Goal: Information Seeking & Learning: Learn about a topic

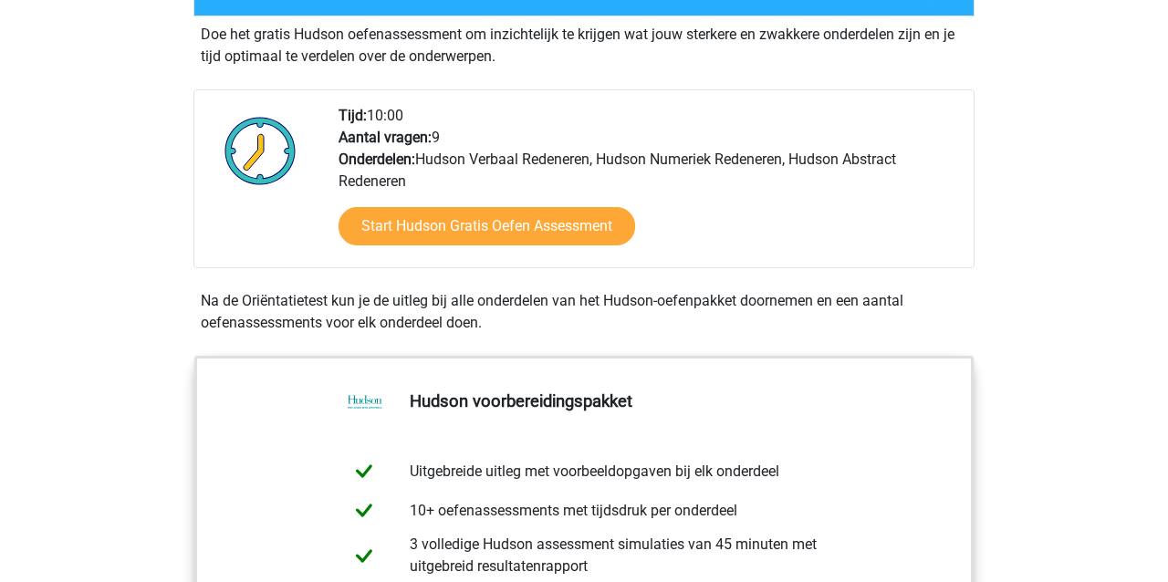
scroll to position [333, 0]
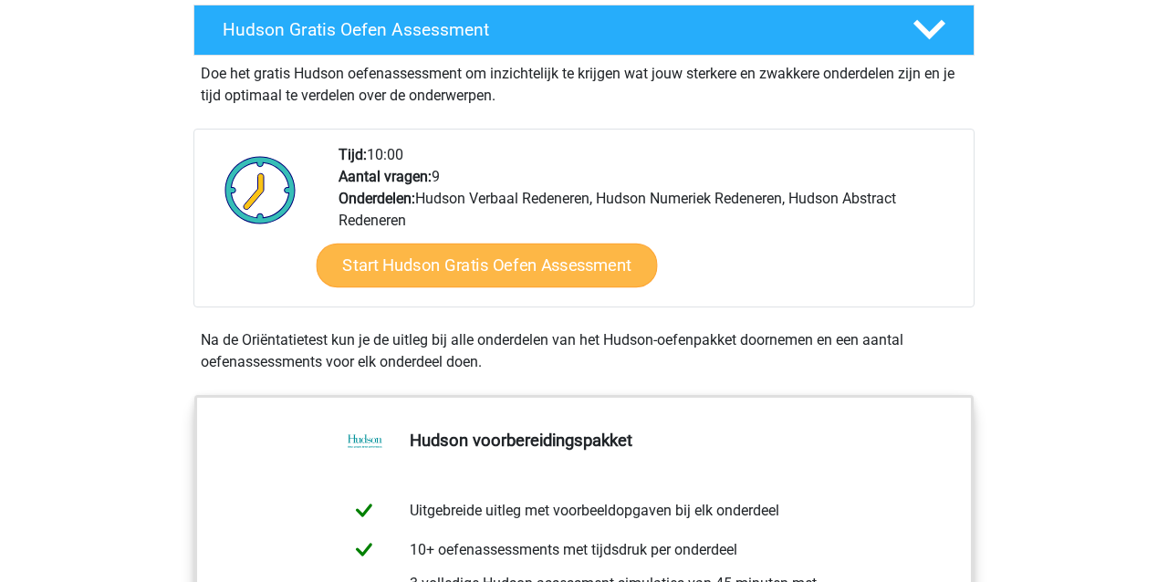
click at [564, 264] on link "Start Hudson Gratis Oefen Assessment" at bounding box center [487, 266] width 341 height 44
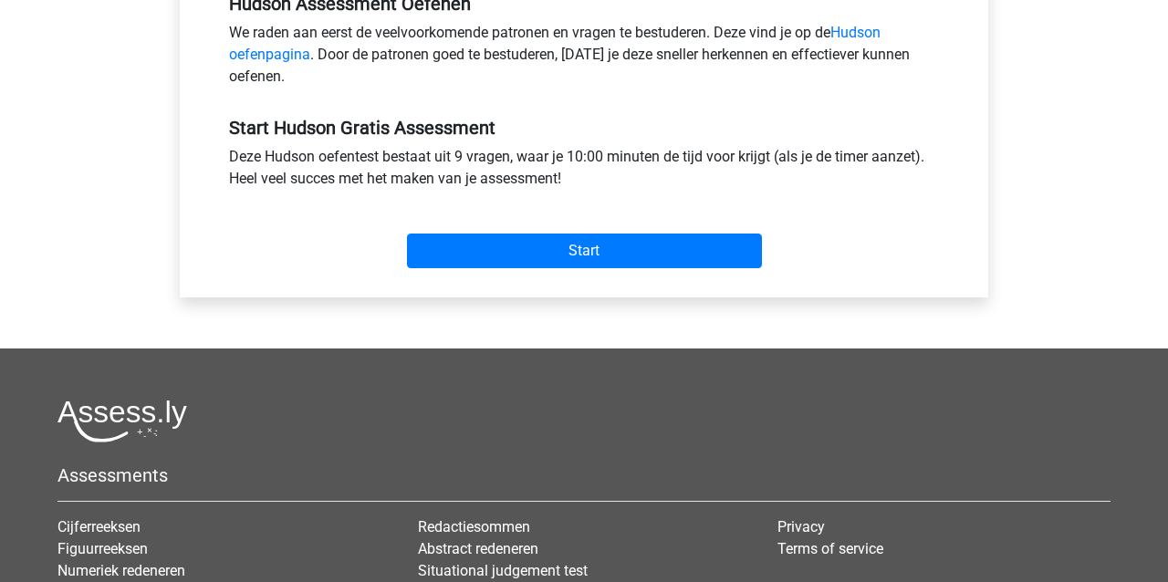
scroll to position [611, 0]
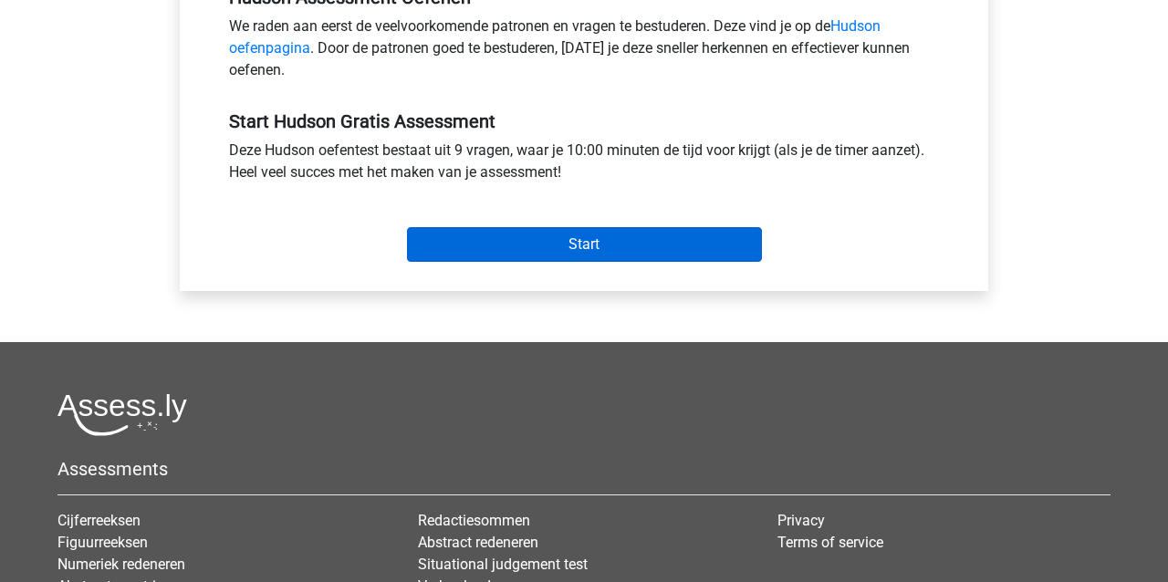
click at [572, 247] on input "Start" at bounding box center [584, 244] width 355 height 35
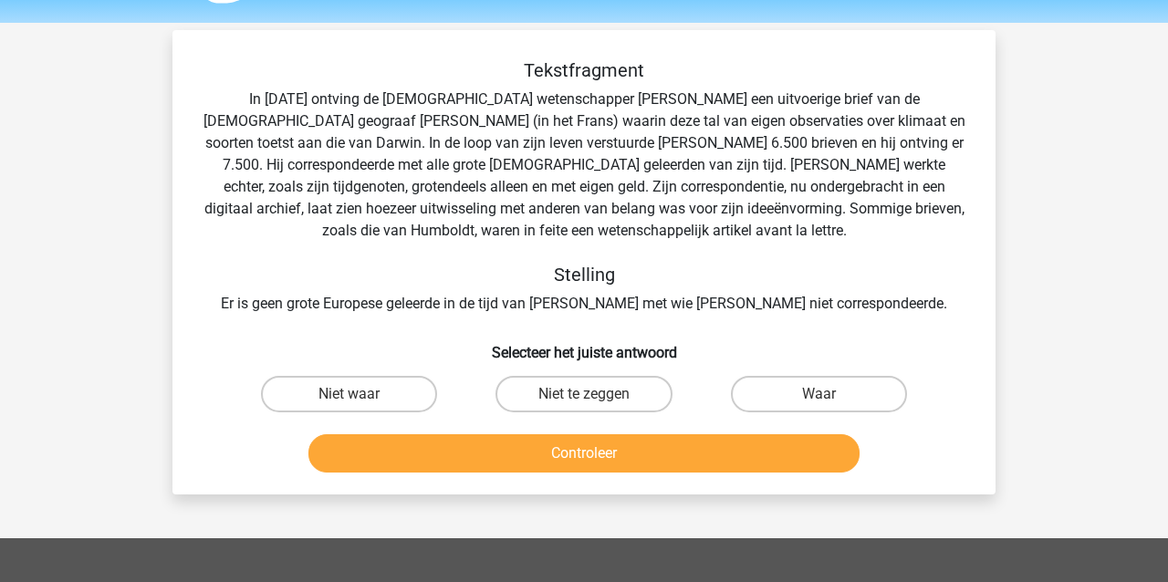
scroll to position [37, 0]
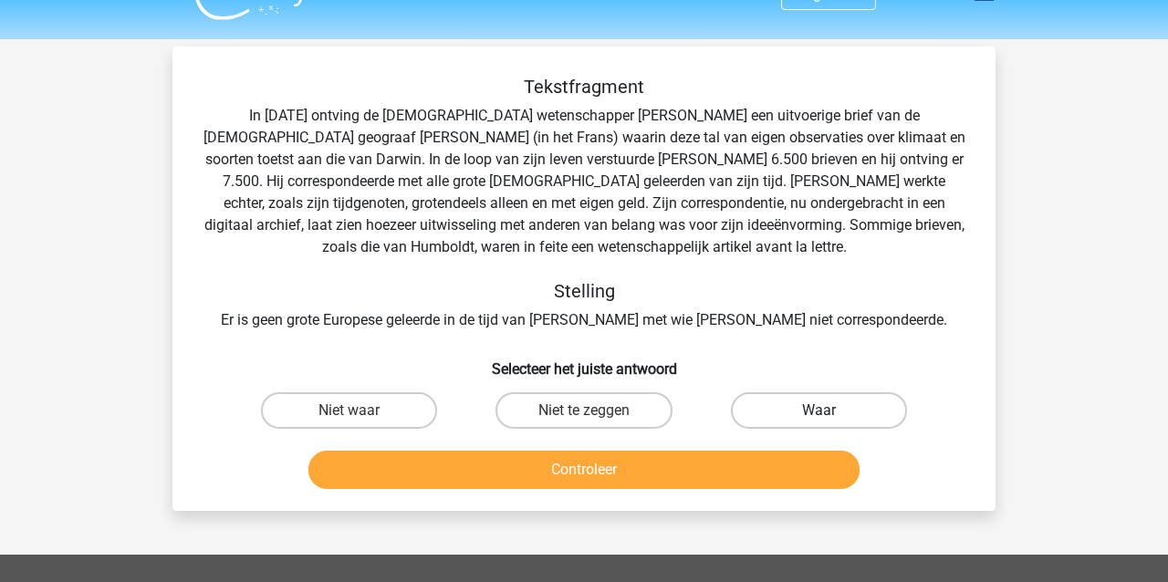
click at [761, 414] on label "Waar" at bounding box center [819, 410] width 176 height 37
click at [819, 414] on input "Waar" at bounding box center [825, 417] width 12 height 12
radio input "true"
click at [735, 480] on button "Controleer" at bounding box center [585, 470] width 552 height 38
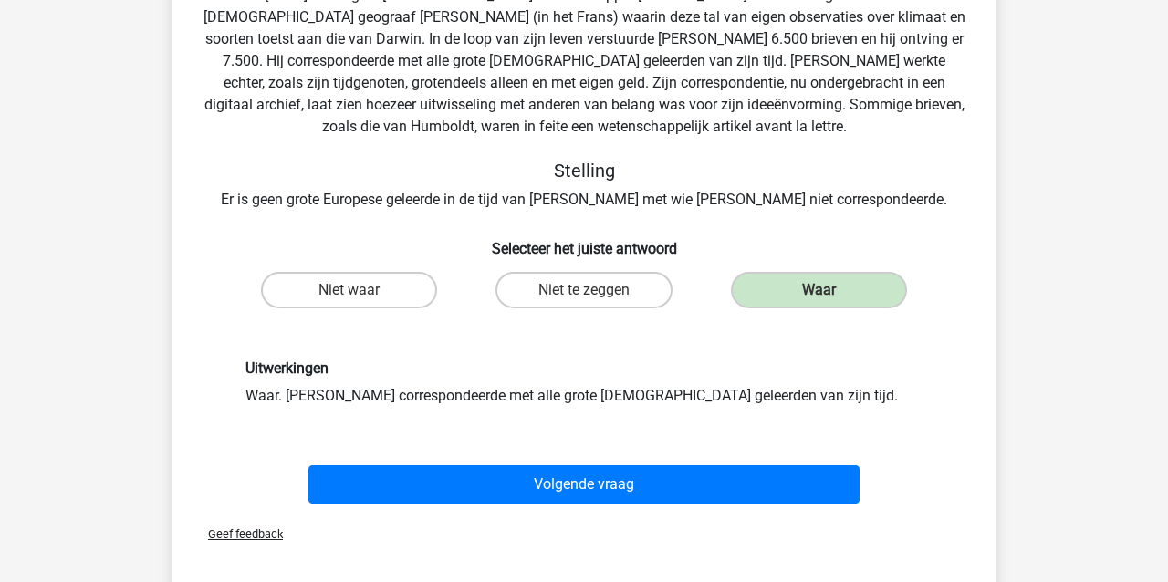
scroll to position [183, 0]
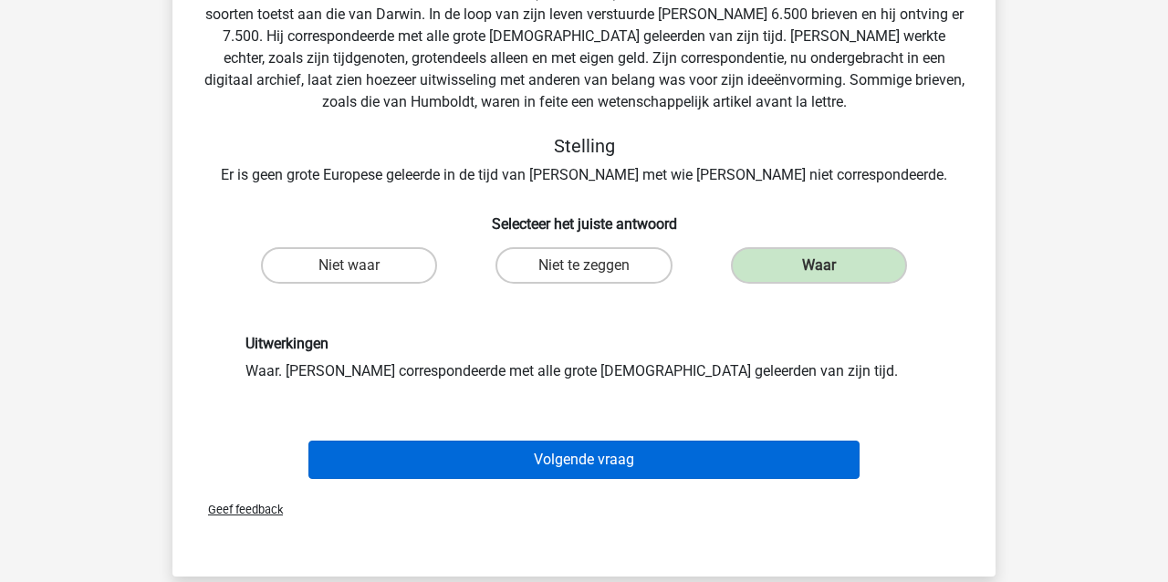
click at [727, 465] on button "Volgende vraag" at bounding box center [585, 460] width 552 height 38
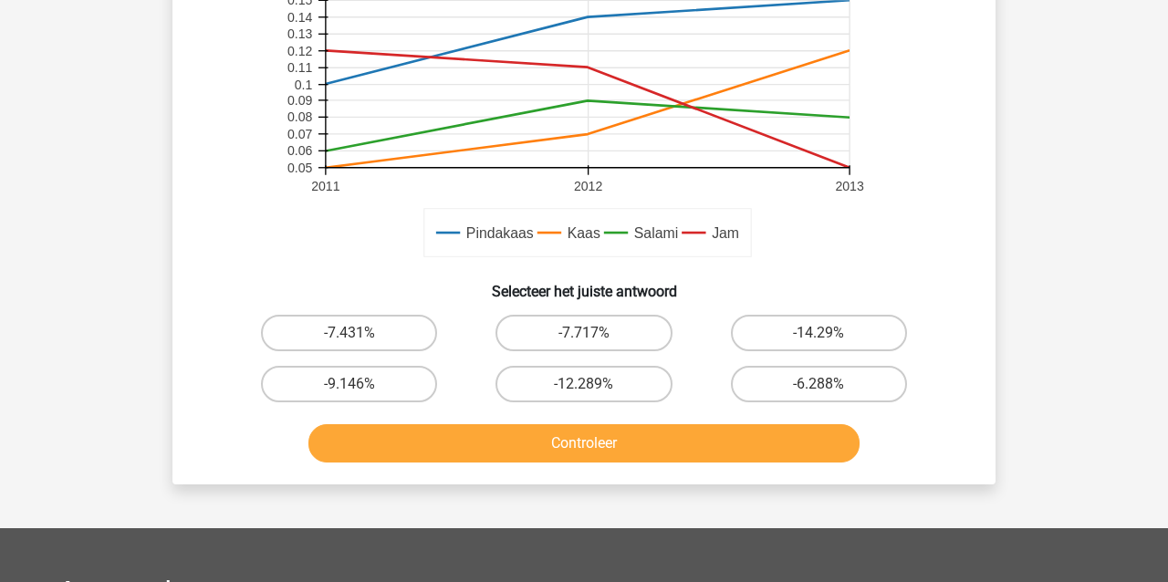
scroll to position [525, 0]
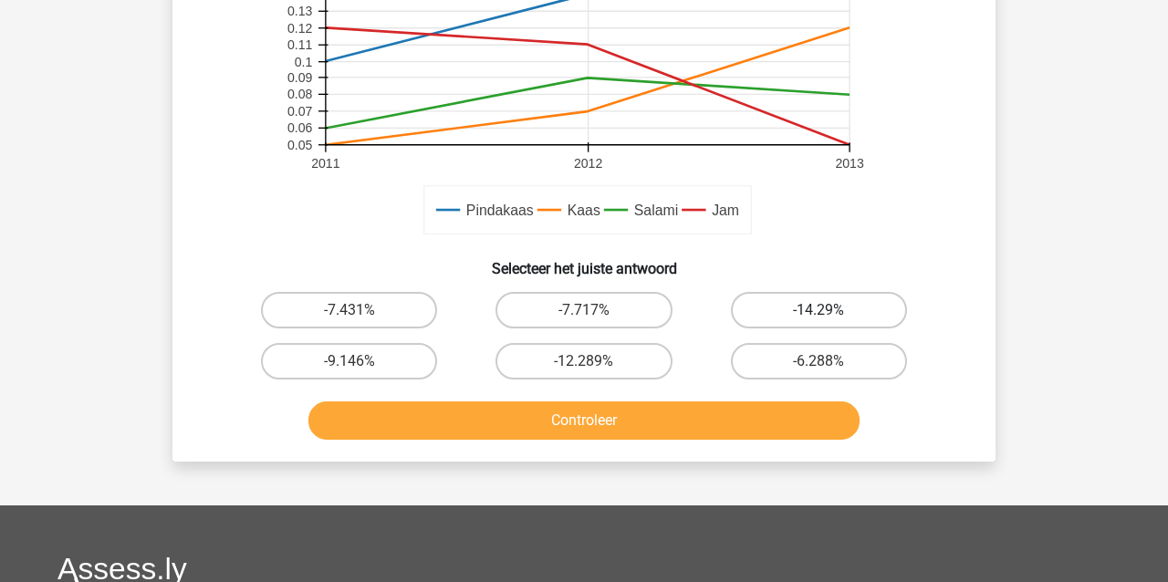
click at [848, 299] on label "-14.29%" at bounding box center [819, 310] width 176 height 37
click at [831, 310] on input "-14.29%" at bounding box center [825, 316] width 12 height 12
radio input "true"
click at [754, 416] on button "Controleer" at bounding box center [585, 421] width 552 height 38
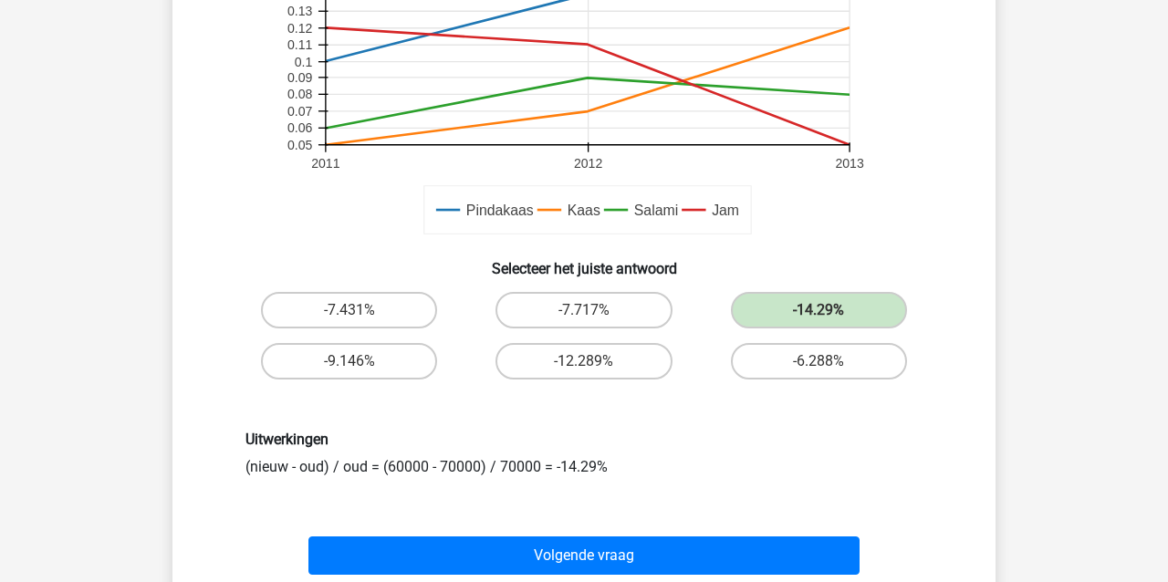
scroll to position [615, 0]
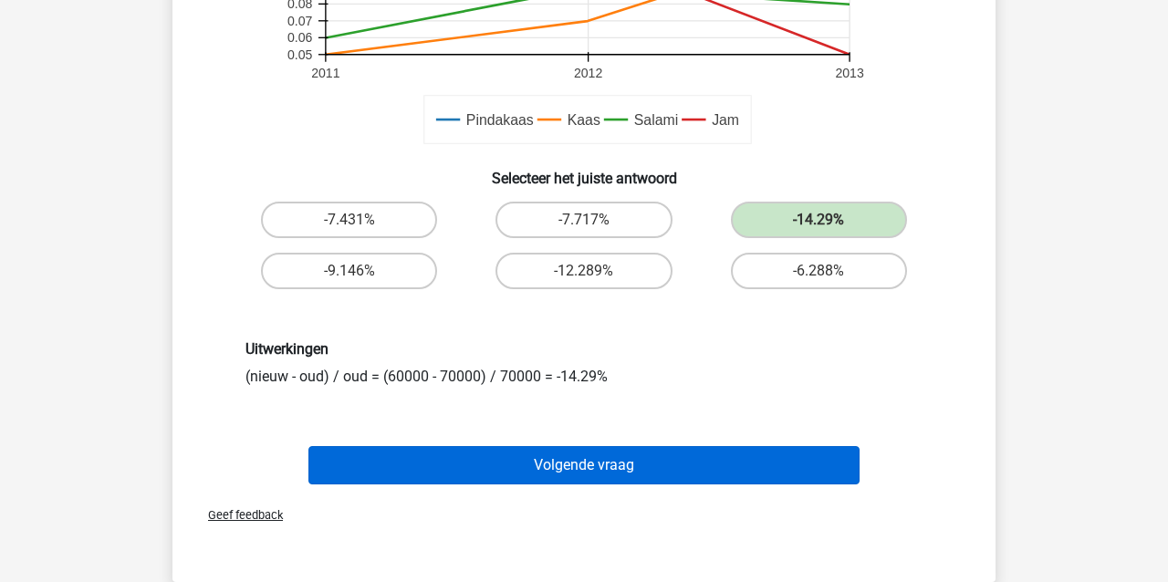
click at [731, 464] on button "Volgende vraag" at bounding box center [585, 465] width 552 height 38
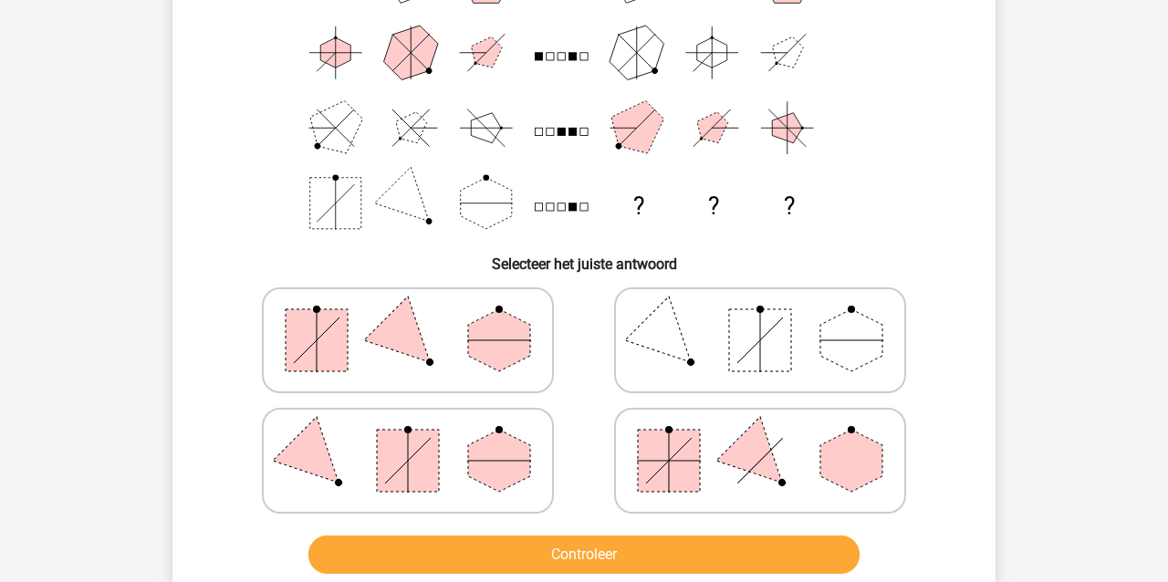
scroll to position [209, 0]
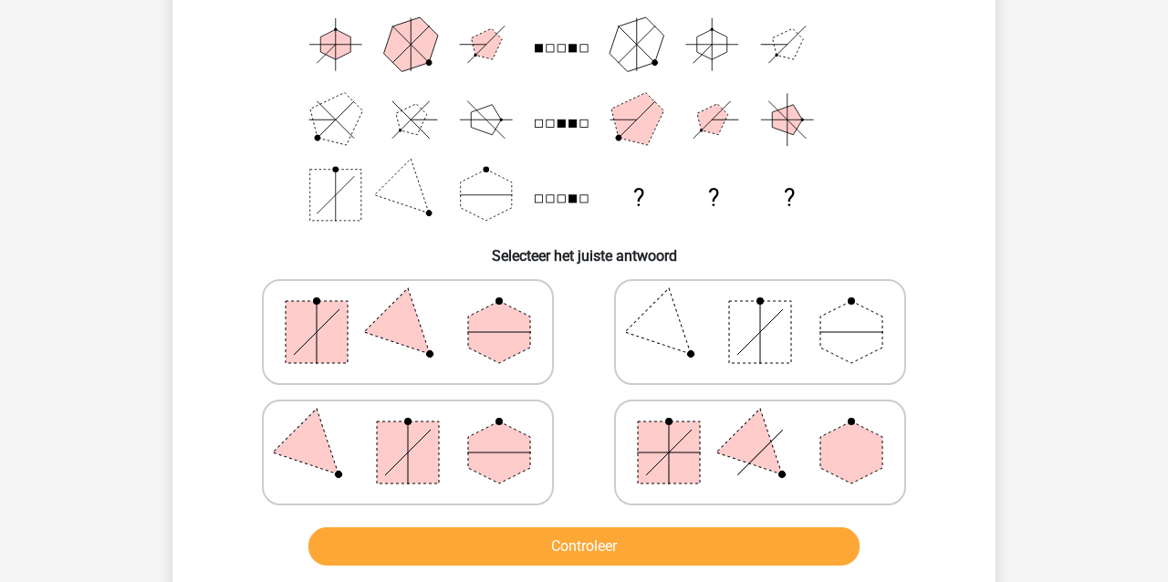
click at [480, 464] on polygon at bounding box center [499, 453] width 62 height 62
click at [420, 430] on input "radio" at bounding box center [414, 424] width 12 height 12
radio input "true"
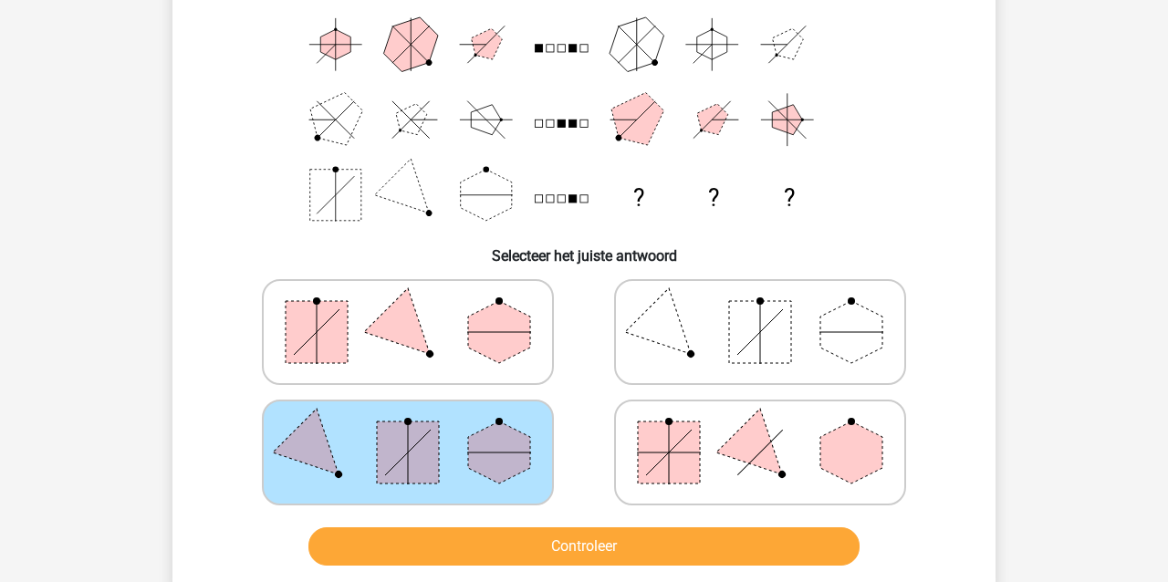
click at [531, 551] on button "Controleer" at bounding box center [585, 547] width 552 height 38
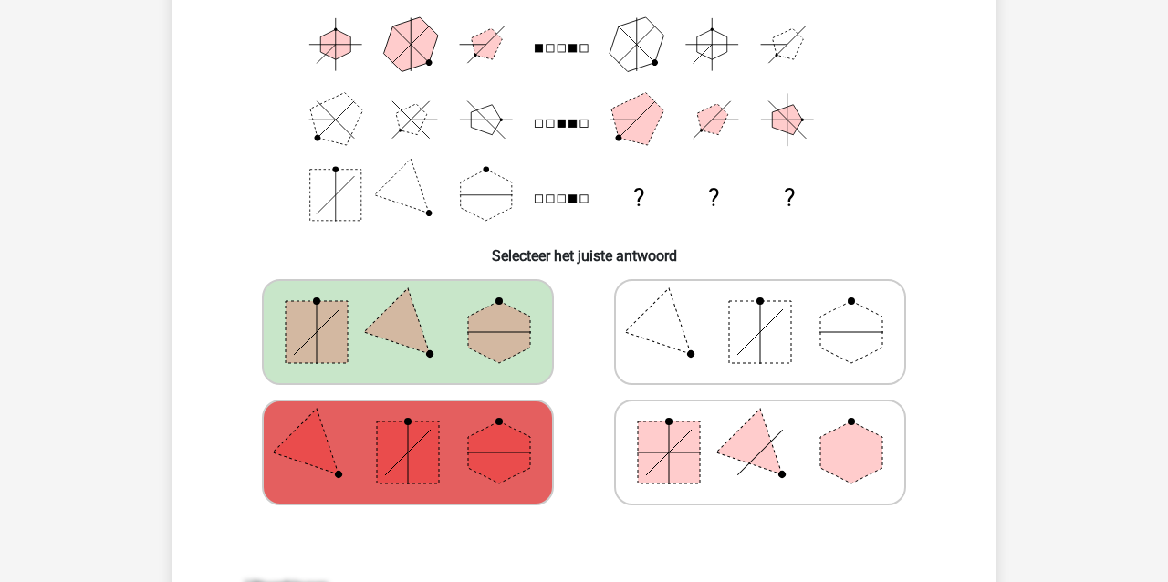
click at [473, 355] on icon at bounding box center [408, 332] width 274 height 91
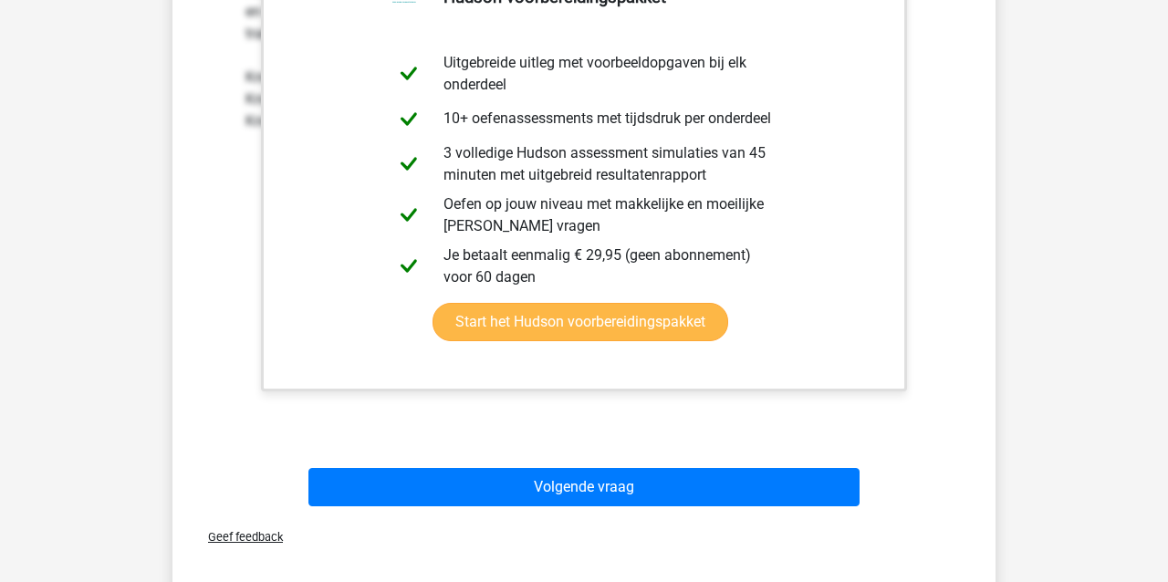
scroll to position [859, 0]
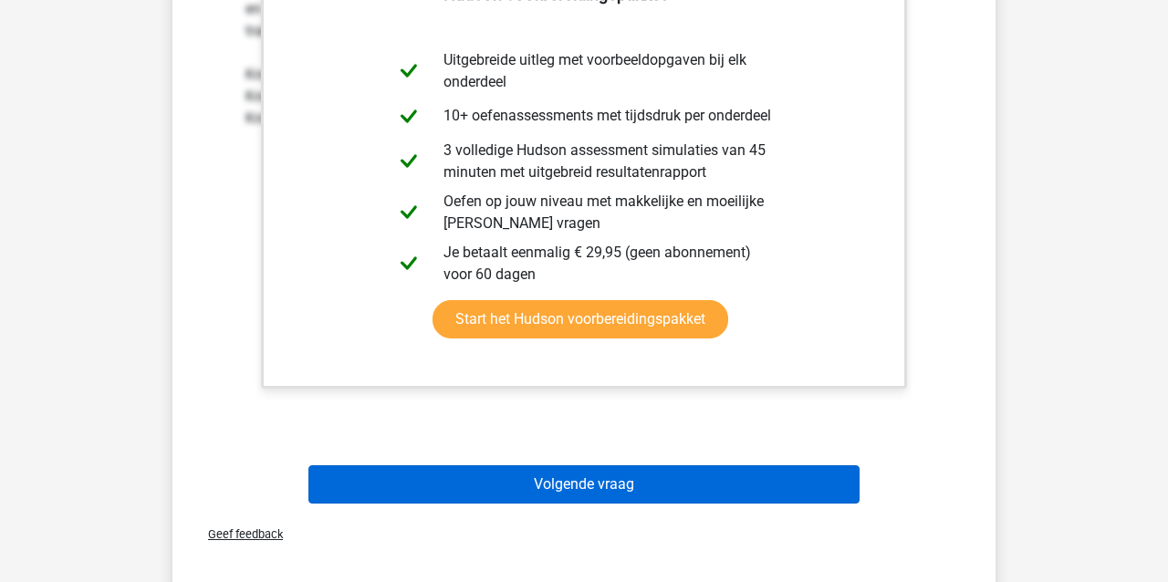
click at [662, 481] on button "Volgende vraag" at bounding box center [585, 484] width 552 height 38
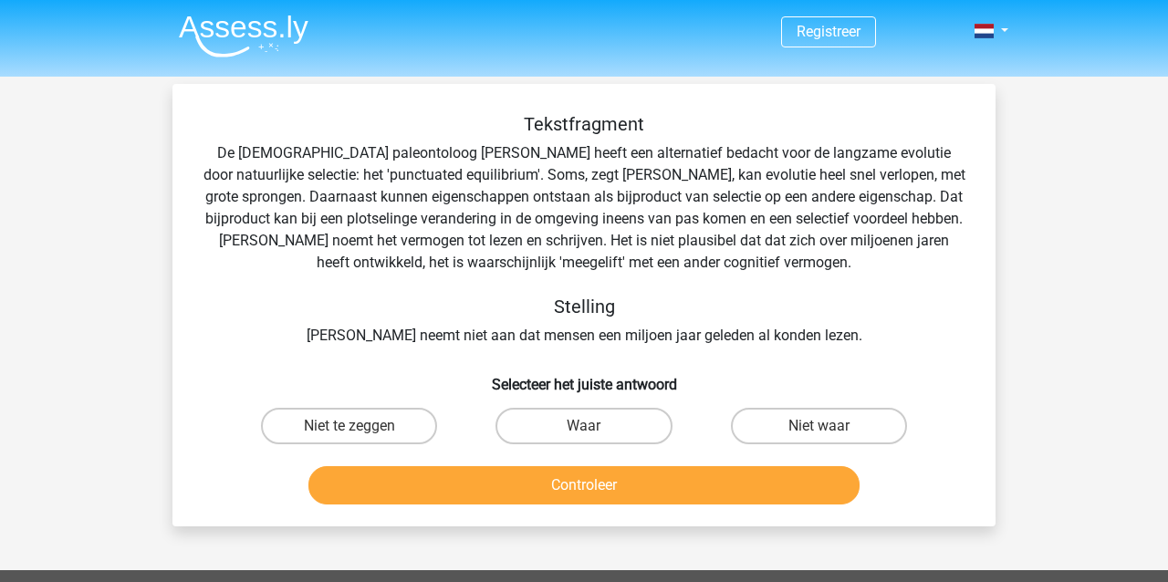
scroll to position [0, 0]
click at [359, 420] on label "Niet te zeggen" at bounding box center [349, 426] width 176 height 37
click at [359, 426] on input "Niet te zeggen" at bounding box center [356, 432] width 12 height 12
radio input "true"
click at [475, 478] on button "Controleer" at bounding box center [585, 485] width 552 height 38
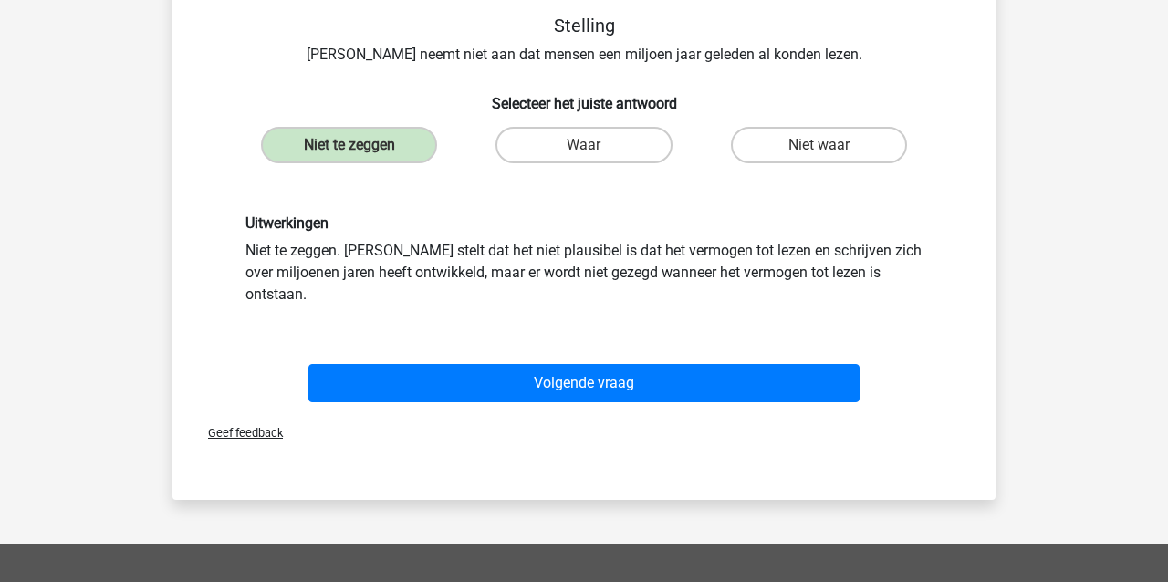
scroll to position [282, 0]
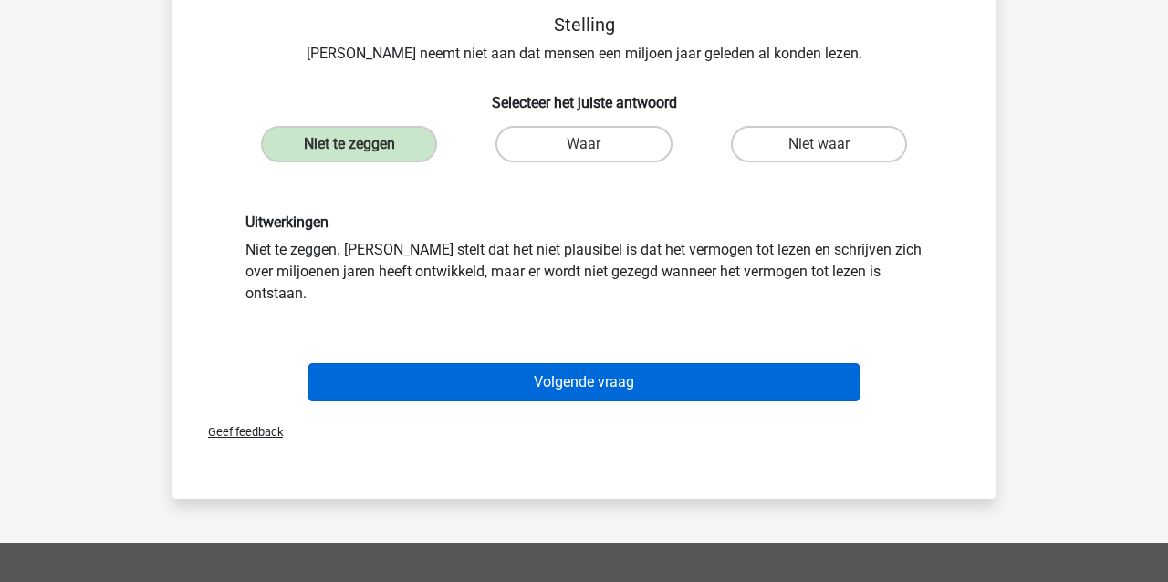
click at [495, 363] on button "Volgende vraag" at bounding box center [585, 382] width 552 height 38
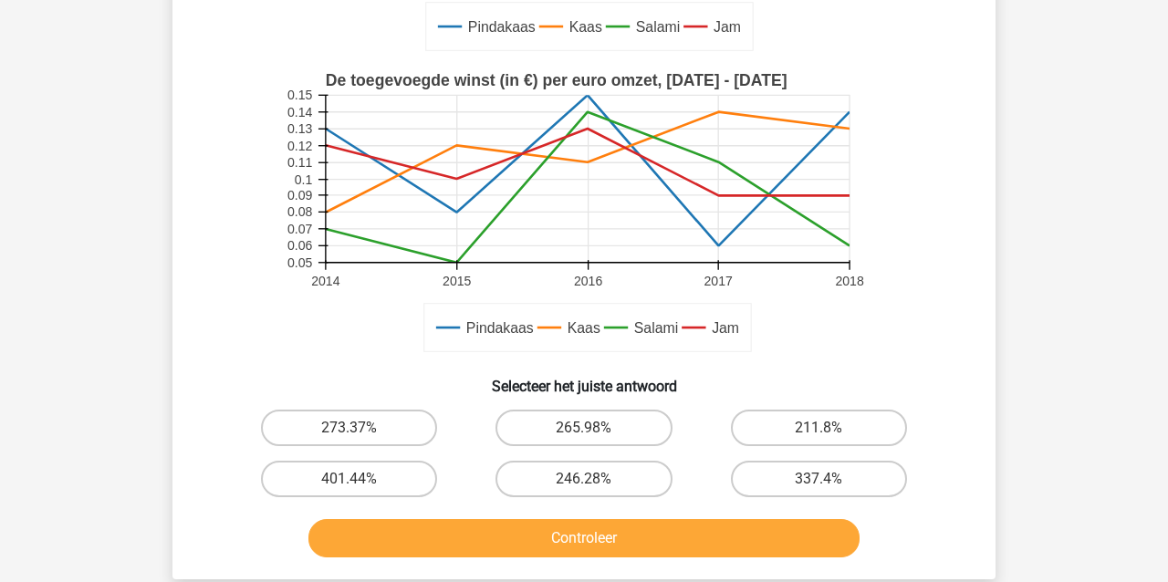
scroll to position [435, 0]
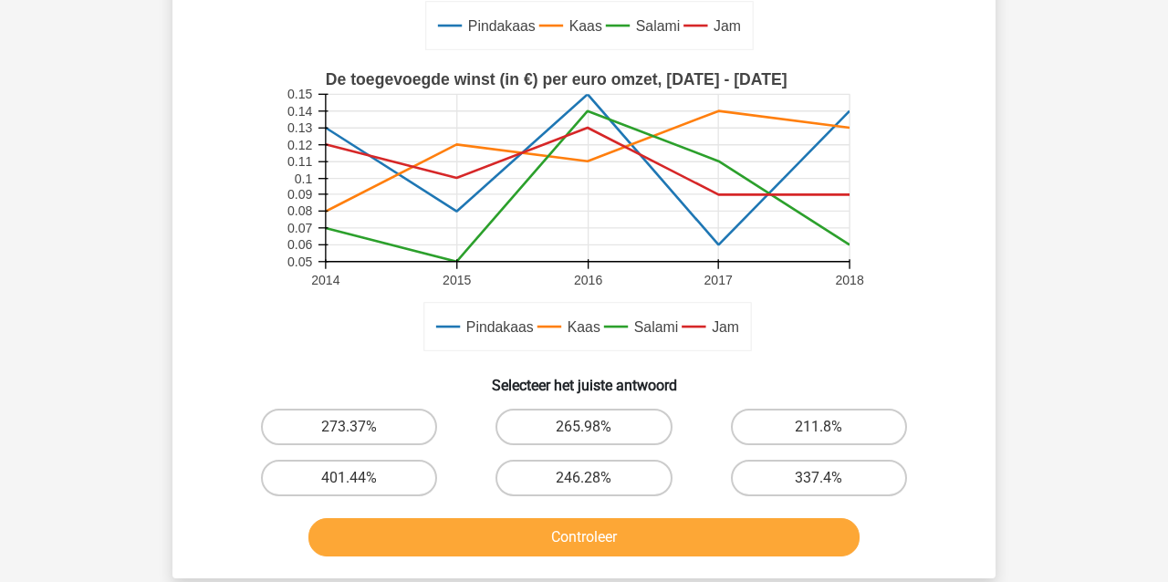
click at [453, 534] on button "Controleer" at bounding box center [585, 537] width 552 height 38
click at [561, 474] on label "246.28%" at bounding box center [584, 478] width 176 height 37
click at [584, 478] on input "246.28%" at bounding box center [590, 484] width 12 height 12
radio input "true"
click at [580, 552] on button "Controleer" at bounding box center [585, 537] width 552 height 38
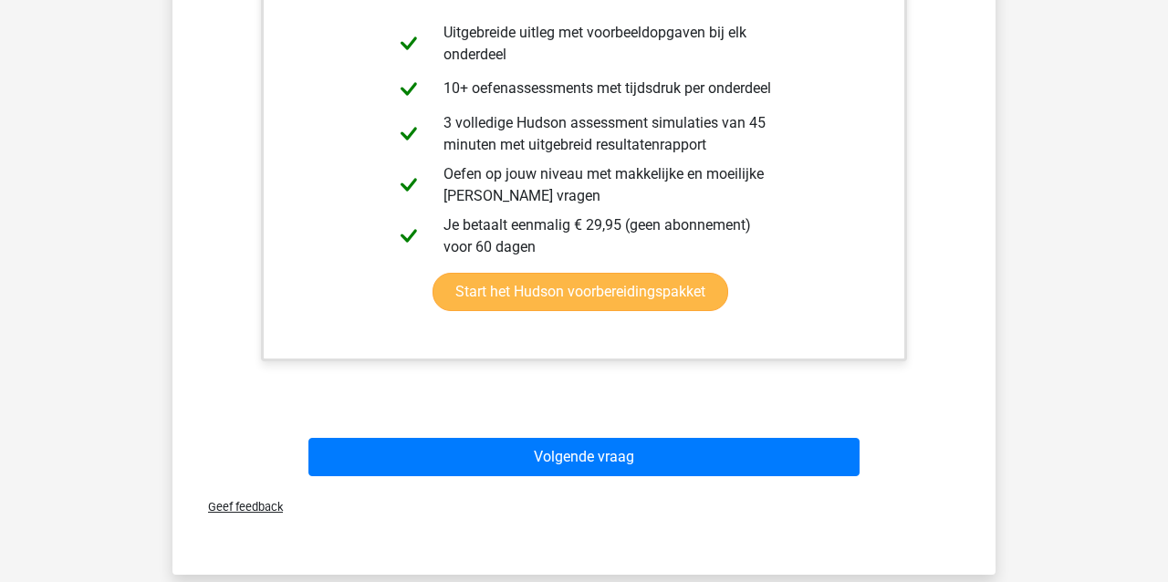
scroll to position [1105, 0]
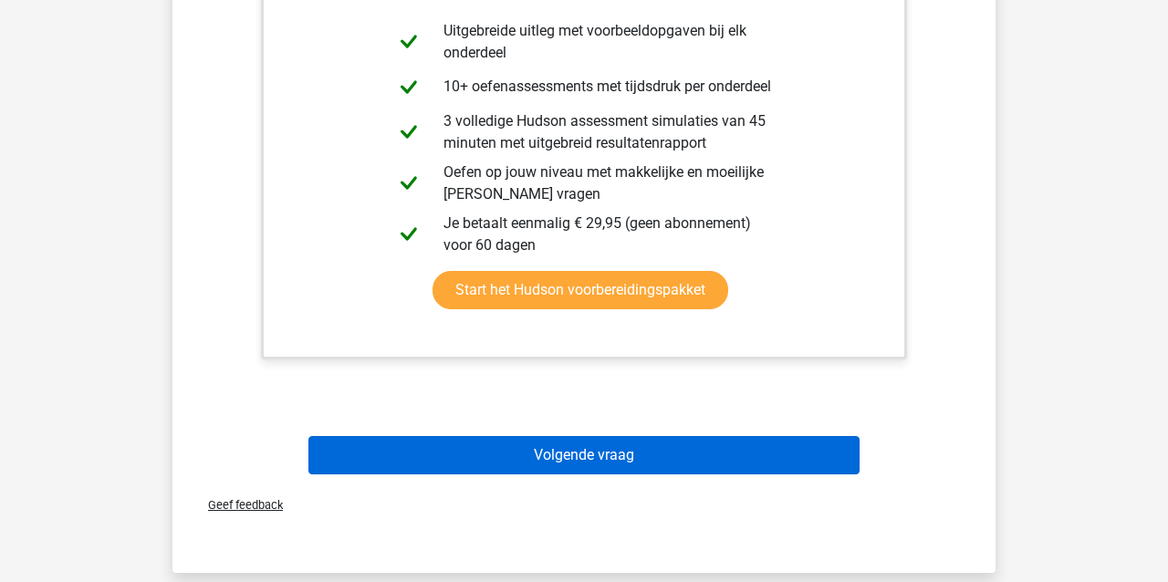
click at [601, 457] on button "Volgende vraag" at bounding box center [585, 455] width 552 height 38
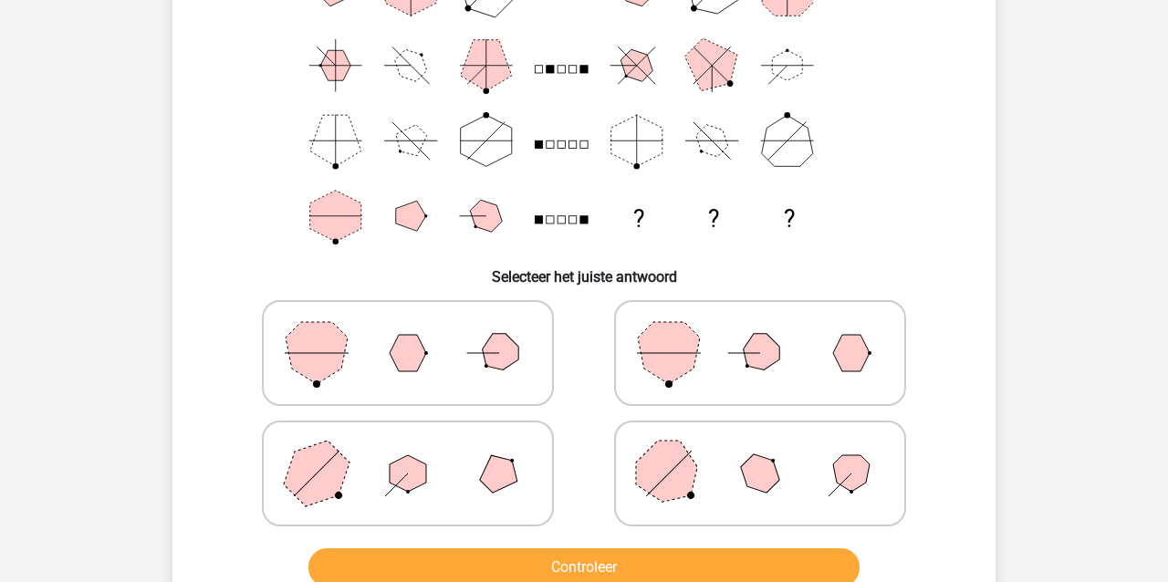
scroll to position [189, 0]
click at [685, 480] on polygon at bounding box center [669, 473] width 88 height 88
click at [760, 450] on input "radio" at bounding box center [766, 444] width 12 height 12
radio input "true"
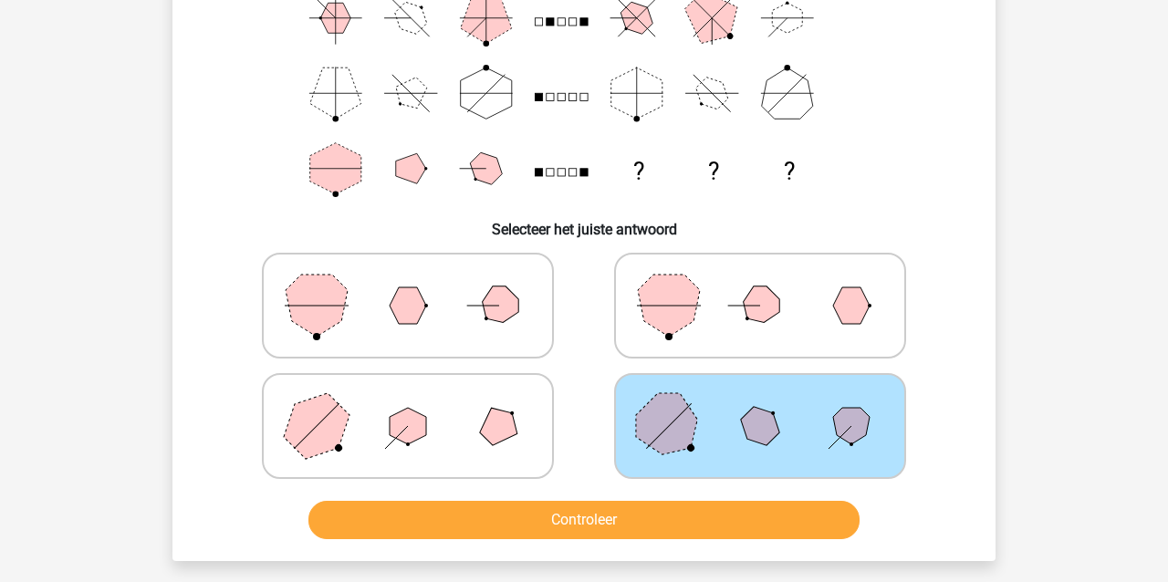
scroll to position [249, 0]
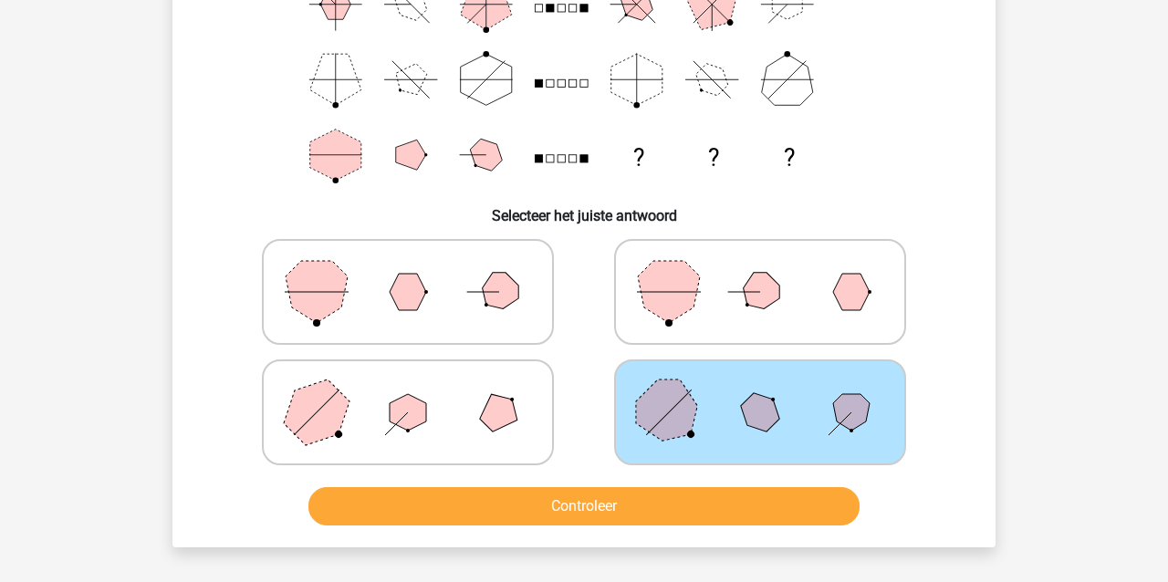
click at [675, 508] on button "Controleer" at bounding box center [585, 506] width 552 height 38
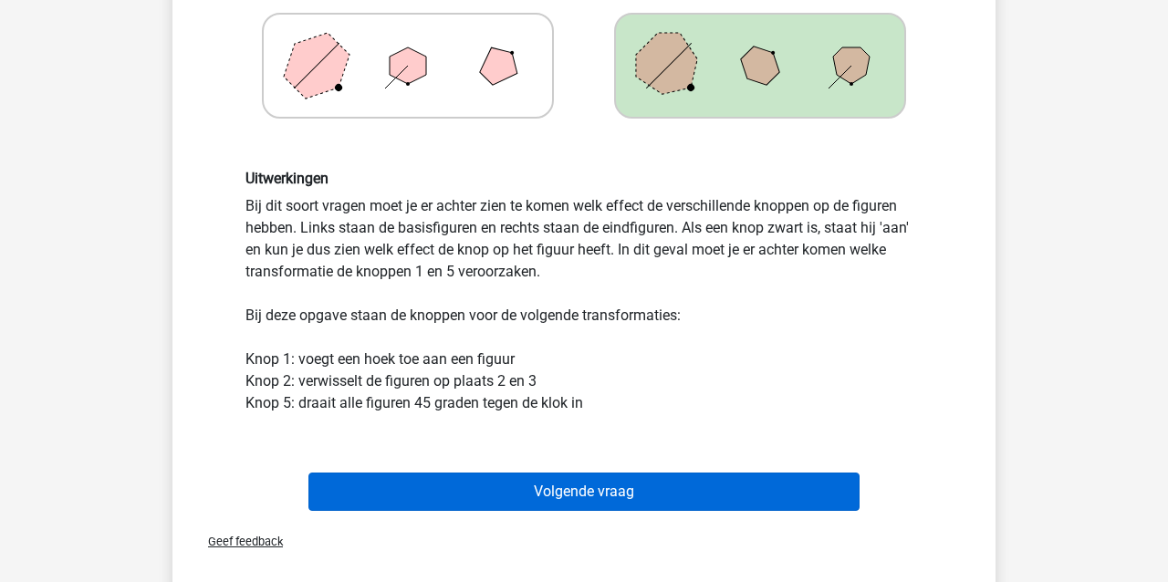
click at [661, 500] on button "Volgende vraag" at bounding box center [585, 492] width 552 height 38
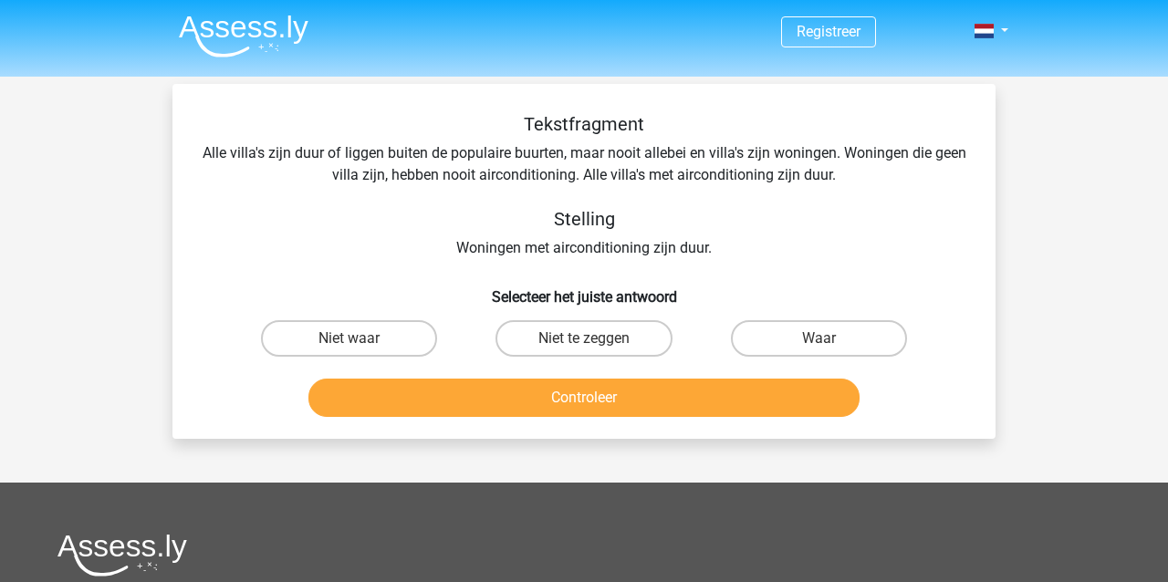
scroll to position [0, 0]
click at [592, 345] on input "Niet te zeggen" at bounding box center [590, 345] width 12 height 12
radio input "true"
click at [600, 399] on button "Controleer" at bounding box center [585, 398] width 552 height 38
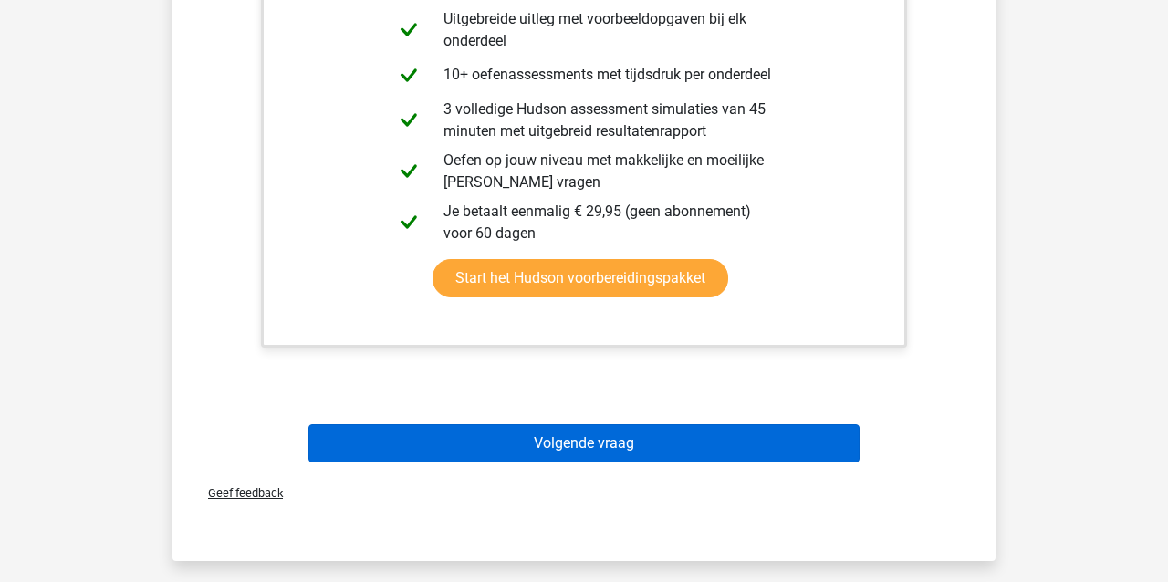
click at [598, 452] on button "Volgende vraag" at bounding box center [585, 443] width 552 height 38
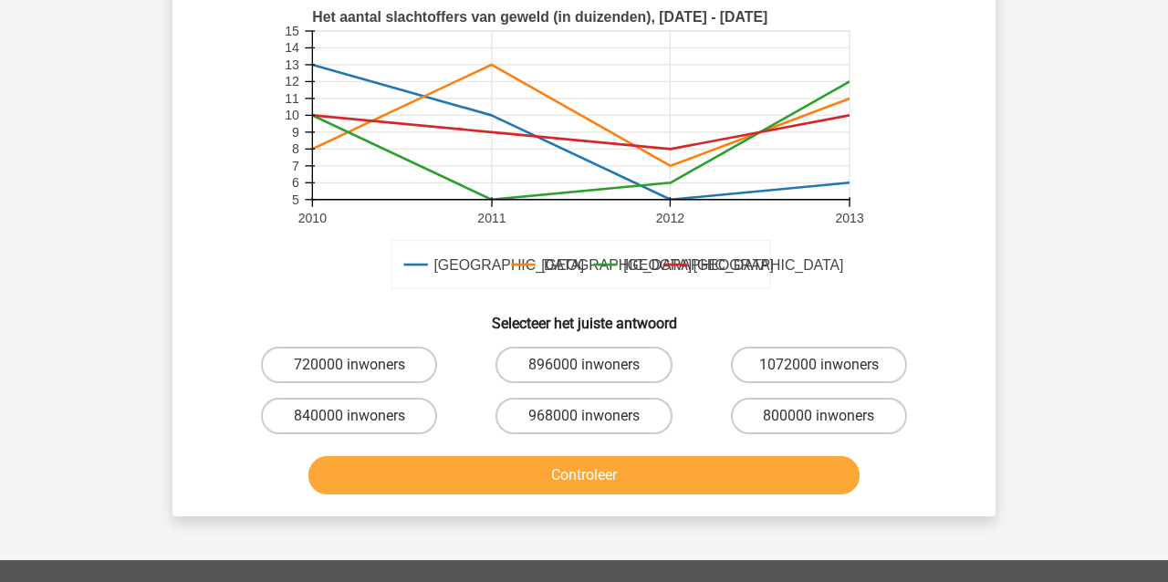
scroll to position [443, 0]
click at [769, 424] on label "800000 inwoners" at bounding box center [819, 416] width 176 height 37
click at [819, 424] on input "800000 inwoners" at bounding box center [825, 422] width 12 height 12
radio input "true"
click at [758, 481] on button "Controleer" at bounding box center [585, 475] width 552 height 38
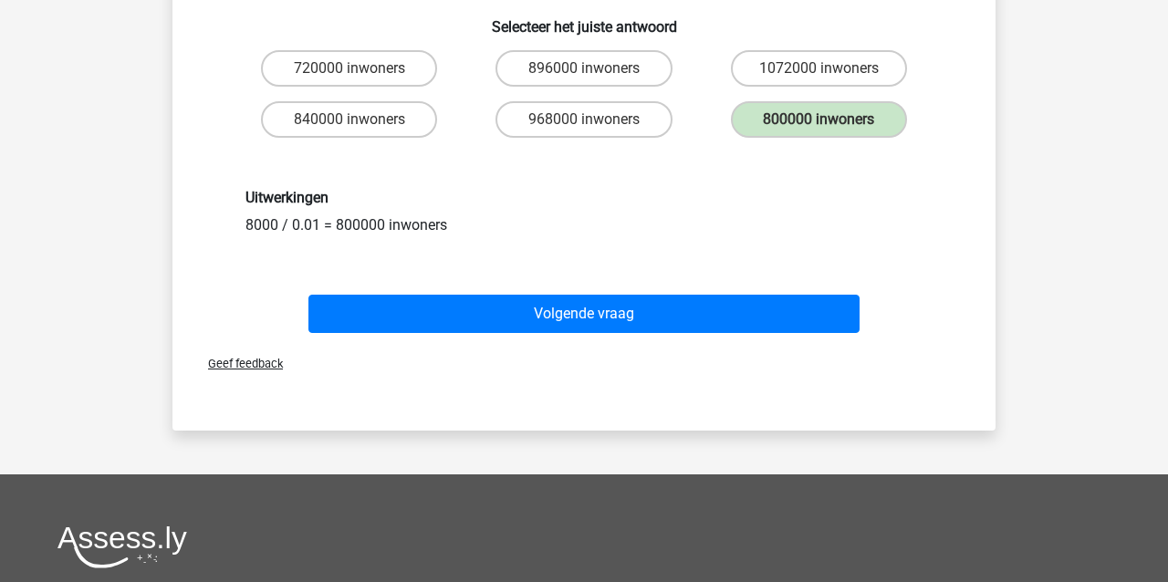
scroll to position [761, 1]
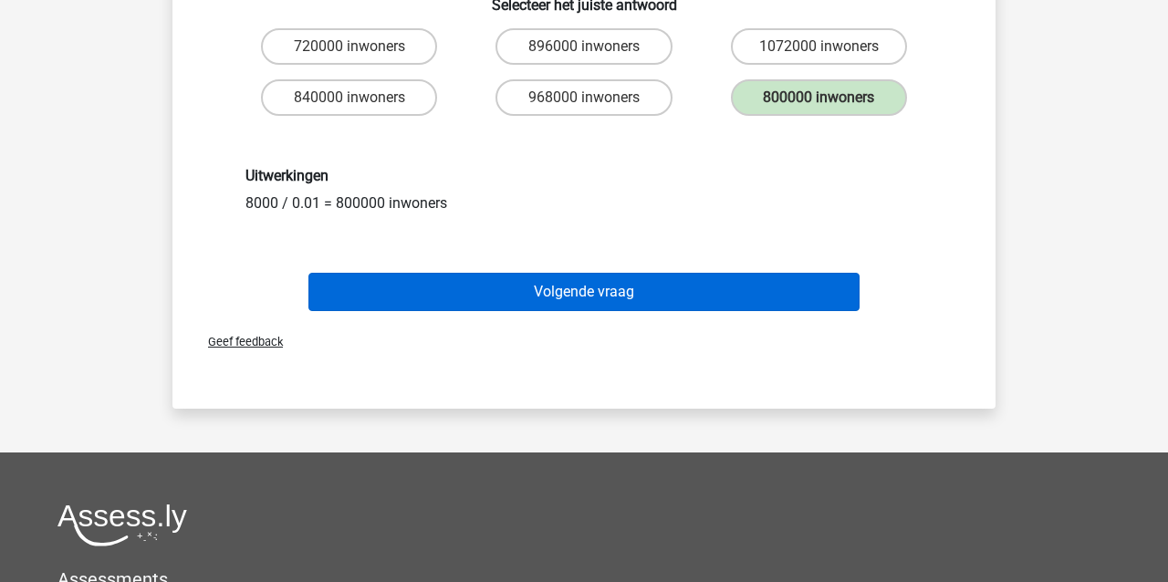
click at [681, 294] on button "Volgende vraag" at bounding box center [585, 292] width 552 height 38
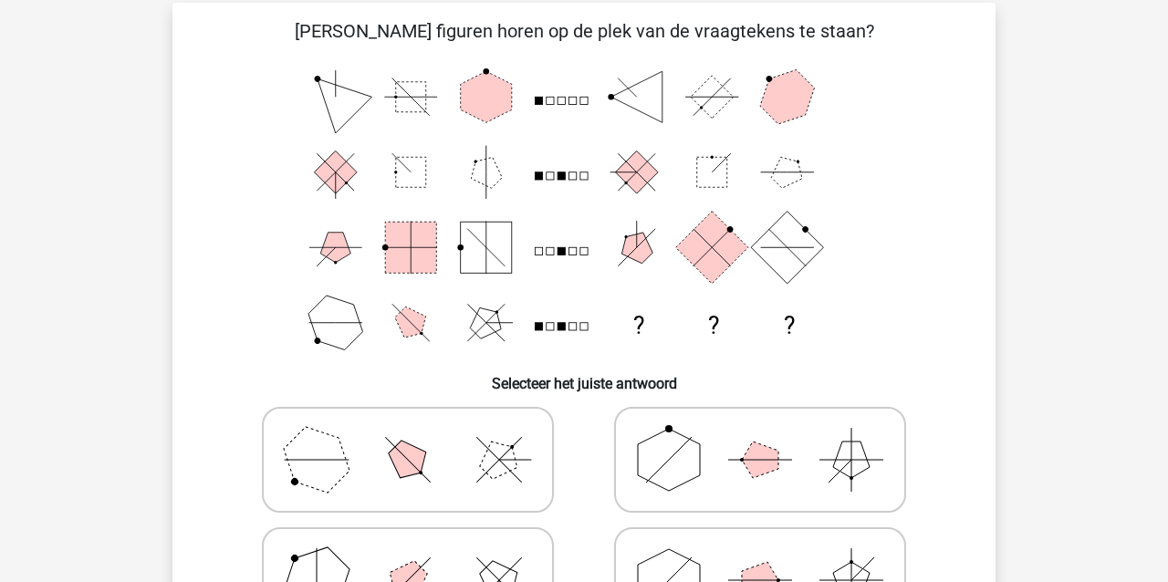
scroll to position [171, 0]
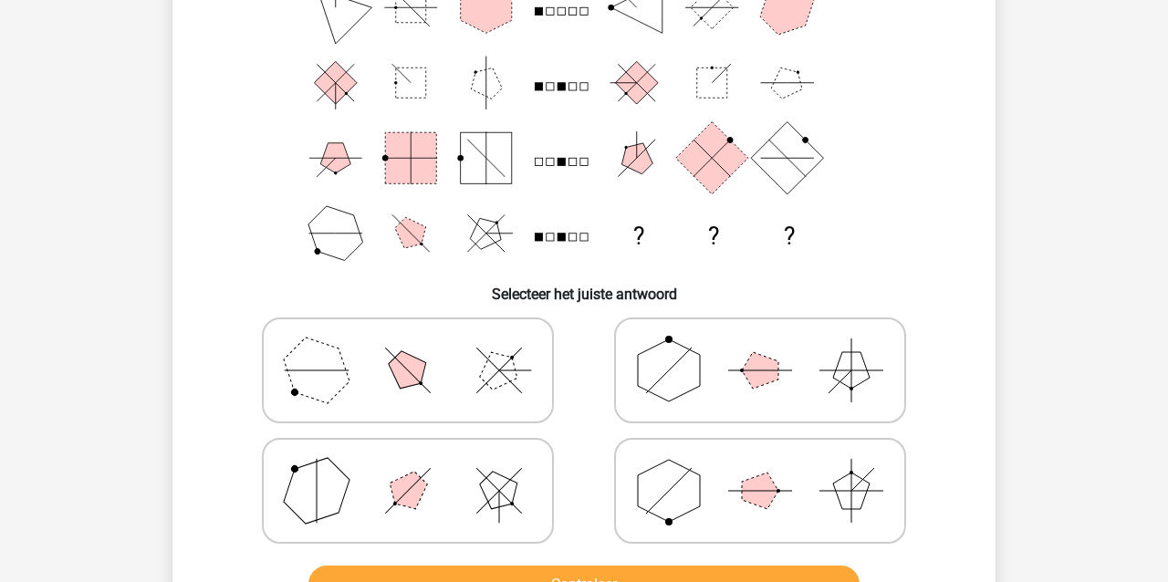
click at [726, 380] on icon at bounding box center [760, 370] width 274 height 91
click at [760, 348] on input "radio" at bounding box center [766, 342] width 12 height 12
radio input "true"
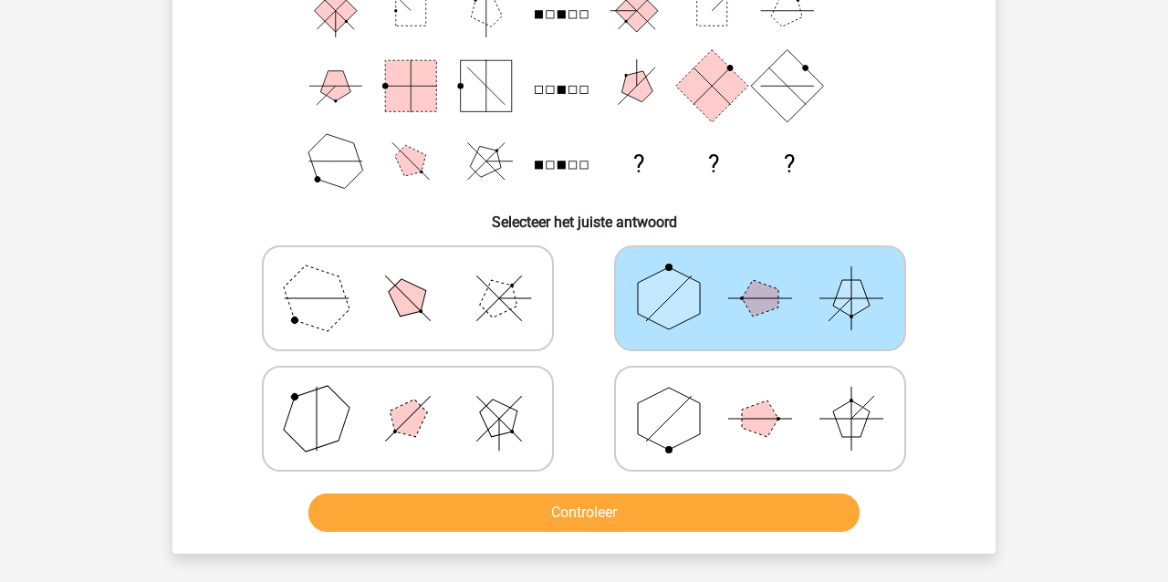
scroll to position [254, 0]
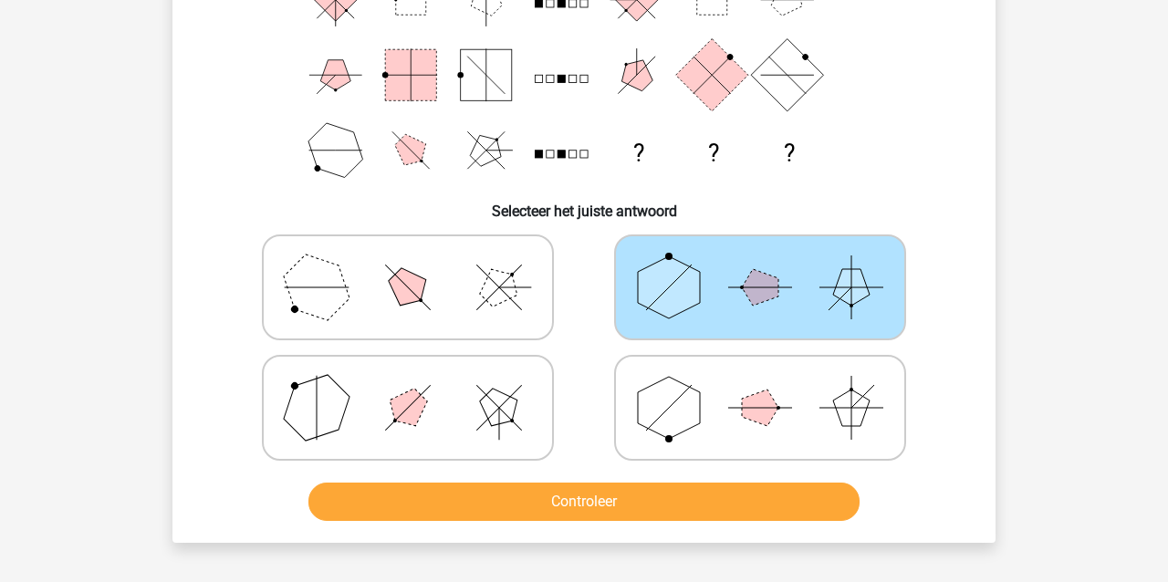
click at [687, 507] on button "Controleer" at bounding box center [585, 502] width 552 height 38
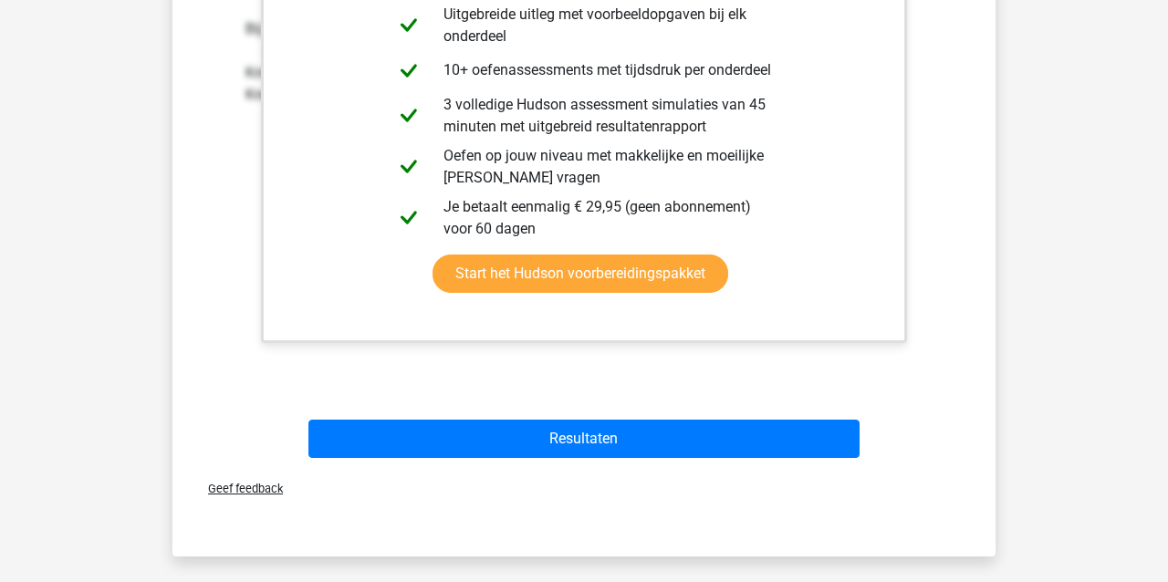
scroll to position [906, 0]
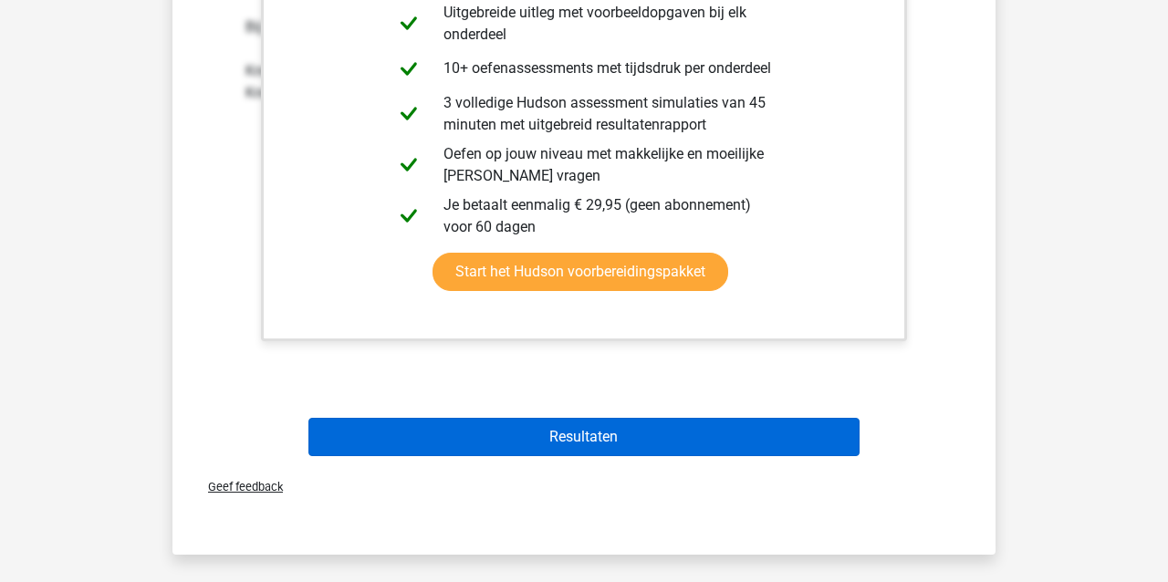
click at [686, 437] on button "Resultaten" at bounding box center [585, 437] width 552 height 38
